Goal: Transaction & Acquisition: Purchase product/service

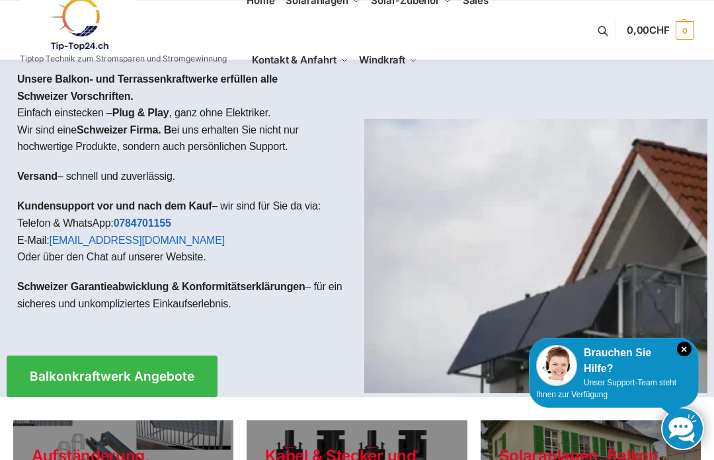
click at [681, 348] on icon "×" at bounding box center [684, 349] width 15 height 15
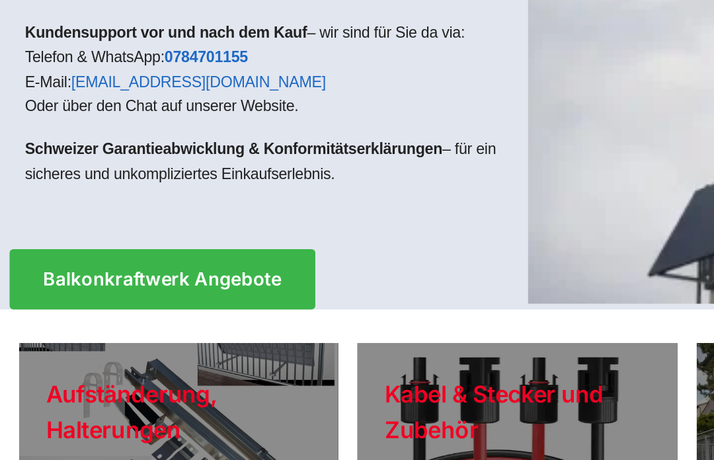
scroll to position [93, 0]
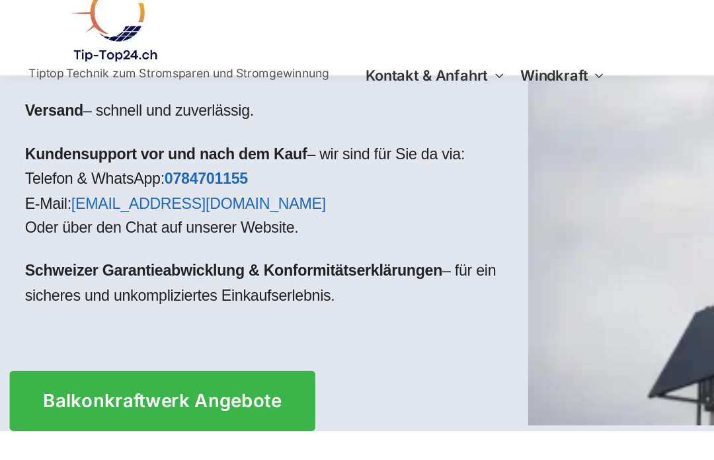
click at [176, 278] on span "Balkonkraftwerk Angebote" at bounding box center [112, 284] width 165 height 13
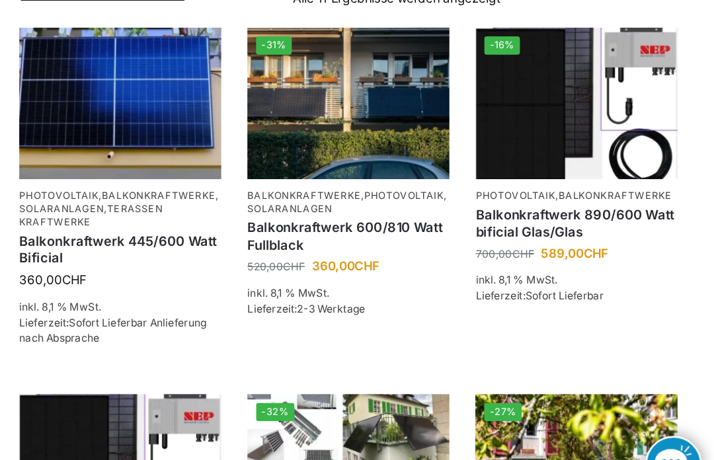
scroll to position [280, 0]
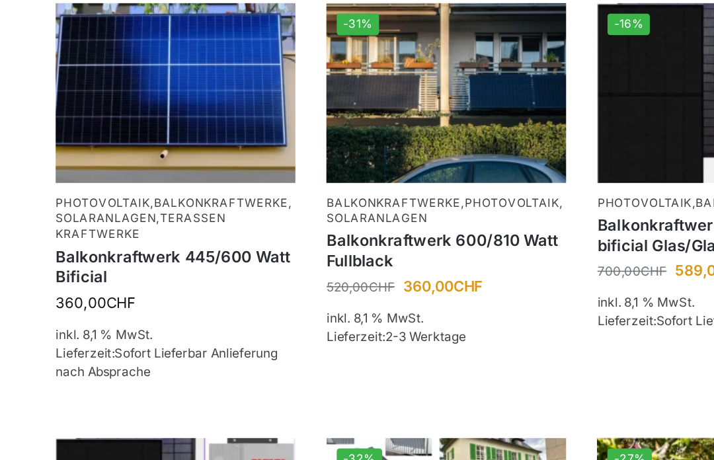
click at [359, 321] on link "In den Warenkorb" at bounding box center [435, 334] width 153 height 26
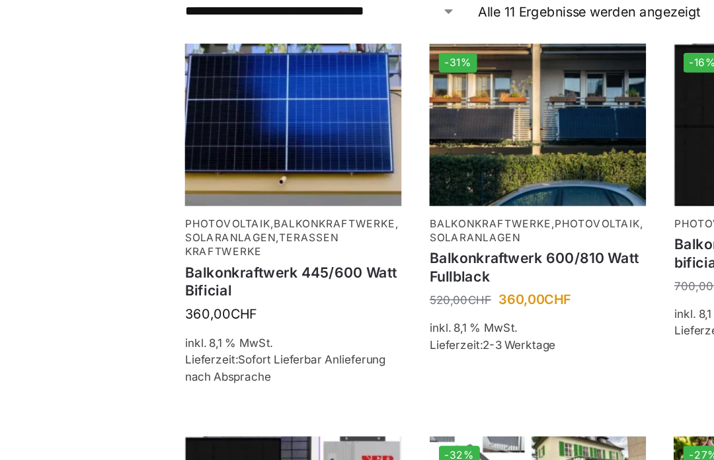
scroll to position [239, 0]
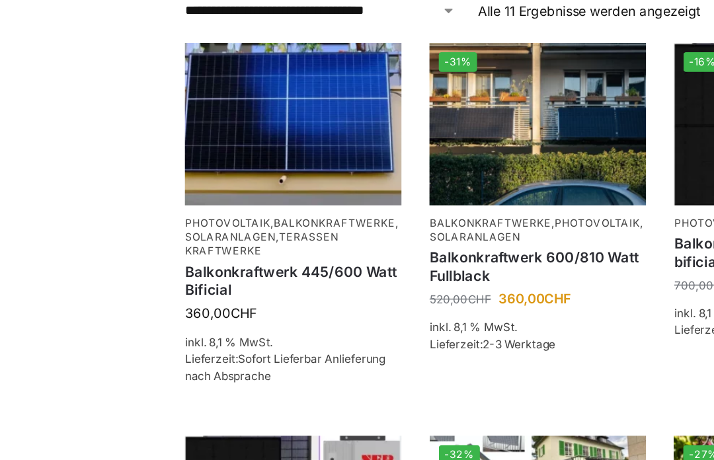
click at [407, 132] on img at bounding box center [435, 189] width 153 height 115
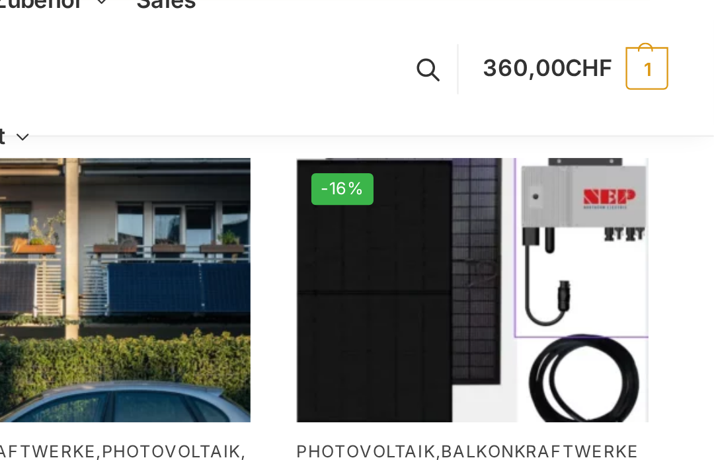
scroll to position [238, 0]
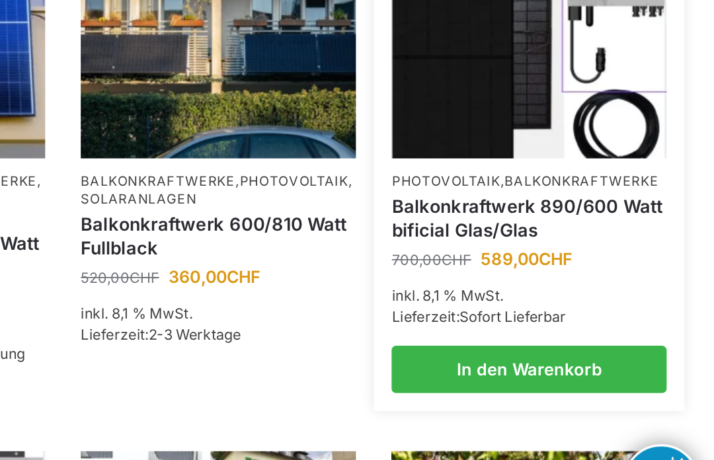
click at [532, 268] on link "Balkonkraftwerk 890/600 Watt bificial Glas/Glas" at bounding box center [608, 281] width 153 height 26
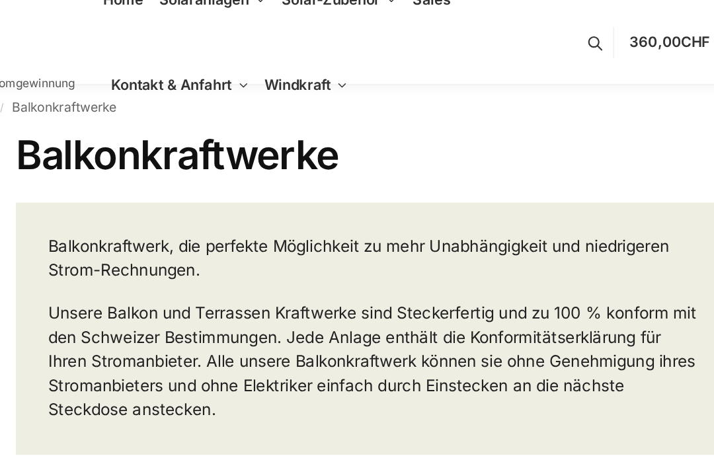
scroll to position [0, 0]
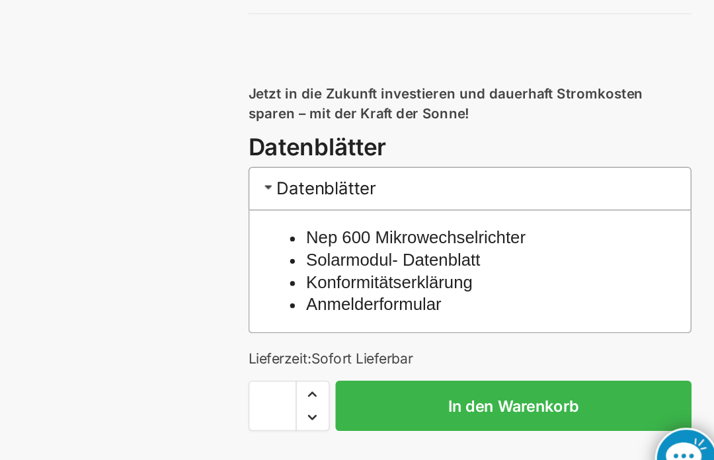
scroll to position [1154, 0]
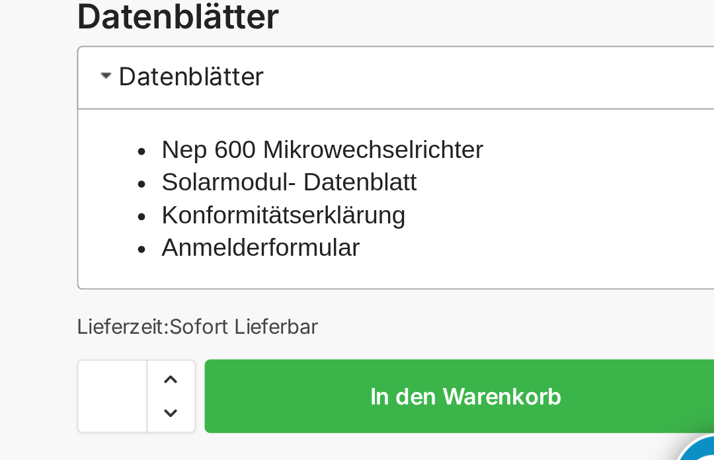
click at [423, 299] on link "Konformitätserklärung" at bounding box center [480, 305] width 114 height 13
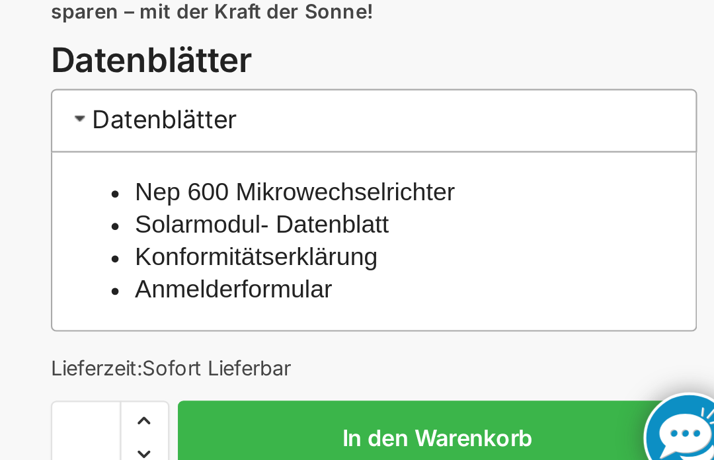
scroll to position [1115, 0]
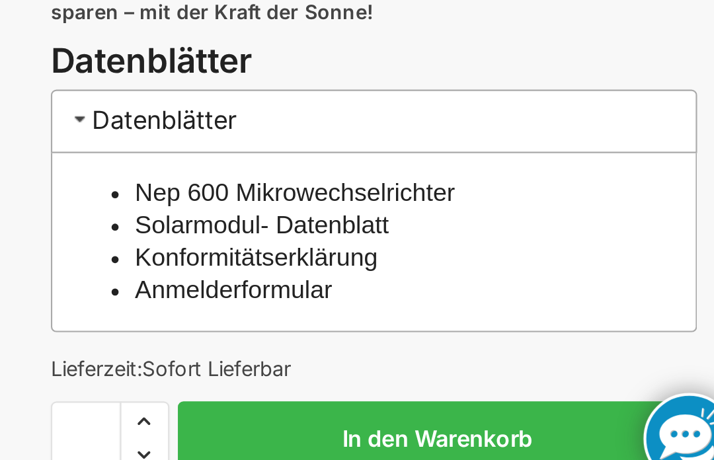
click at [423, 307] on link "Nep 600 Mikrowechselrichter" at bounding box center [498, 313] width 150 height 13
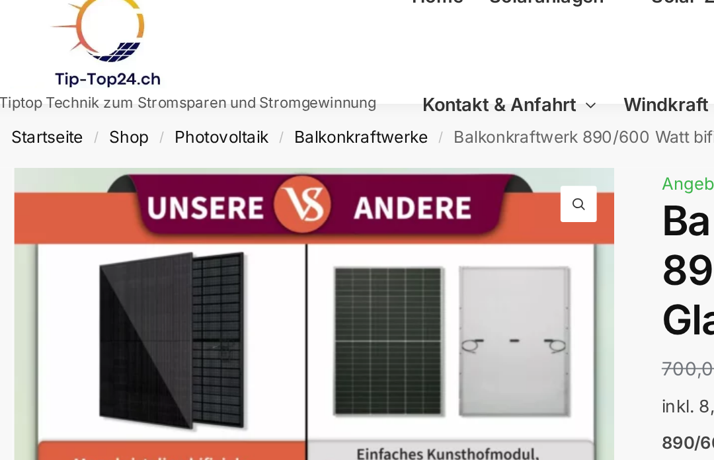
scroll to position [0, 0]
